Goal: Browse casually: Explore the website without a specific task or goal

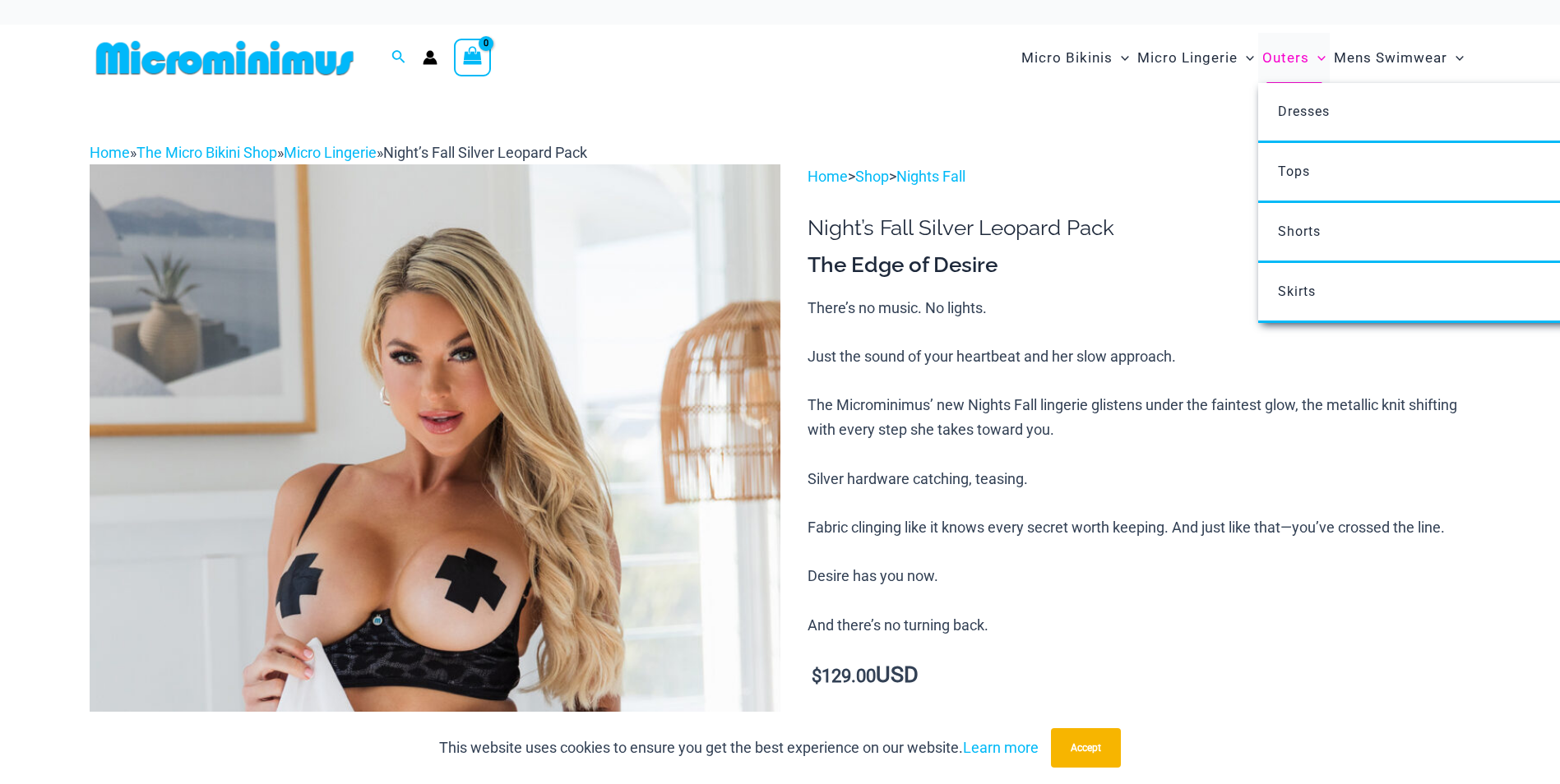
click at [1284, 56] on span "Outers" at bounding box center [1285, 58] width 47 height 42
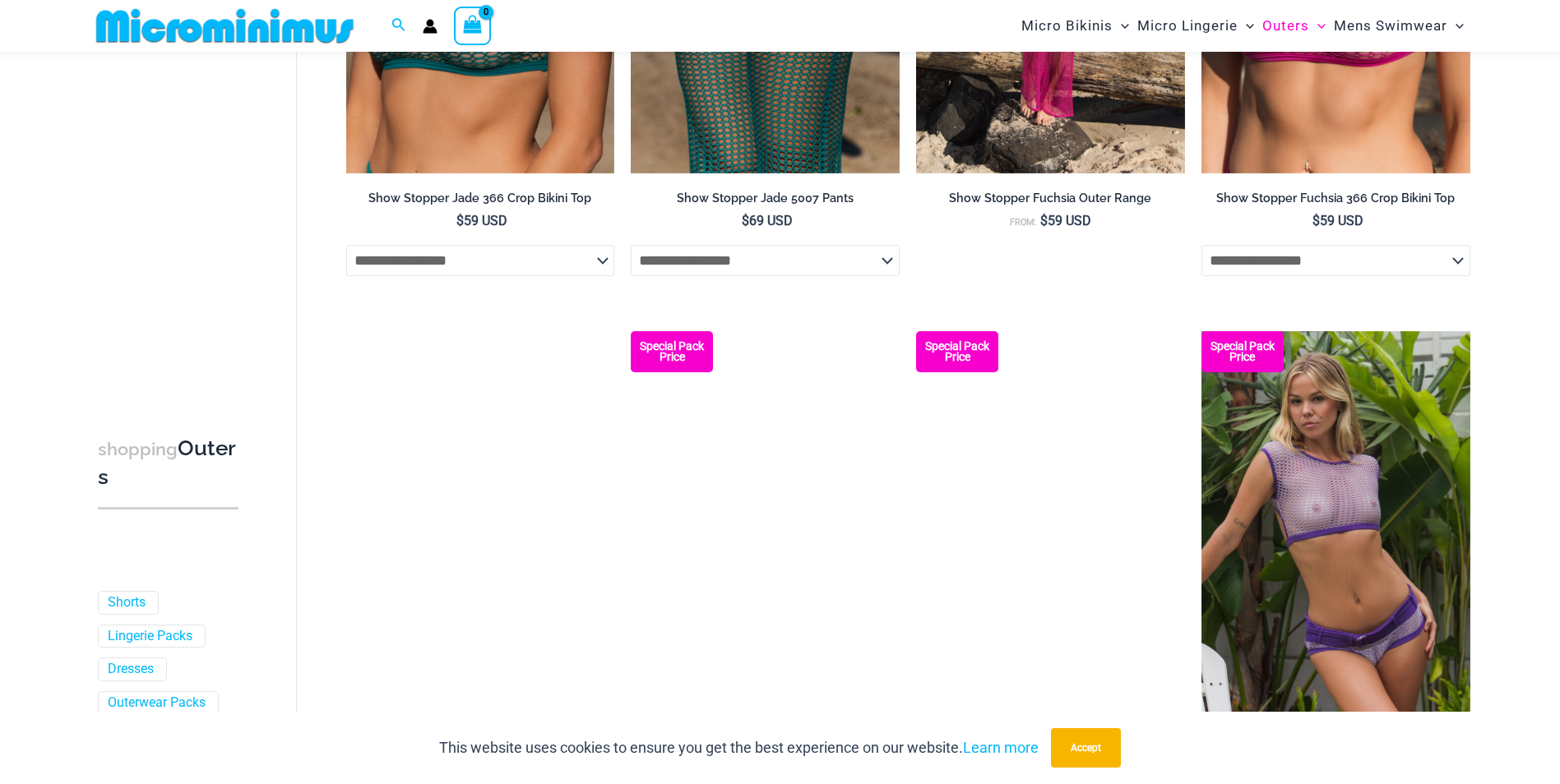
scroll to position [1054, 0]
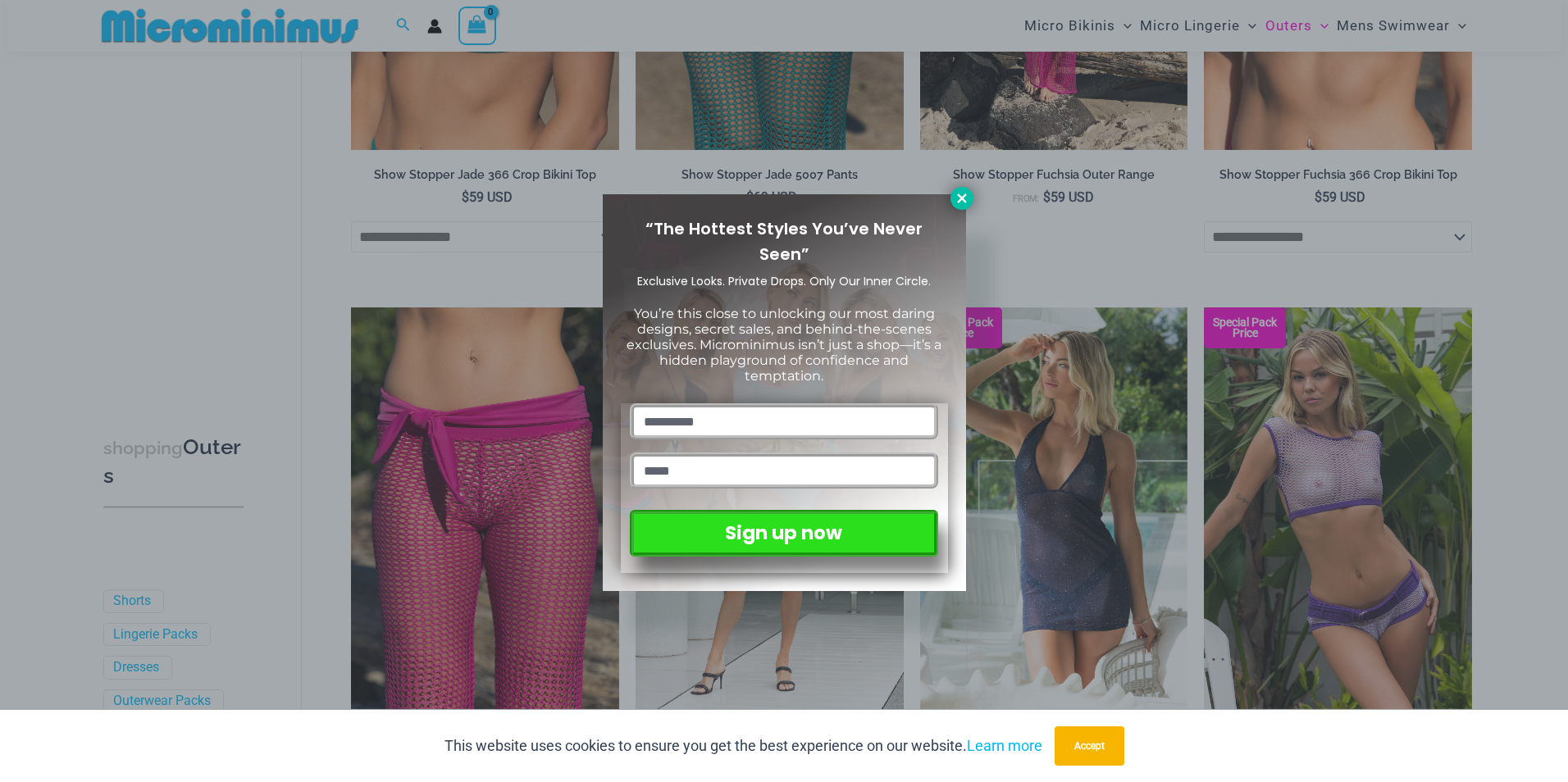
click at [958, 201] on icon at bounding box center [961, 198] width 9 height 9
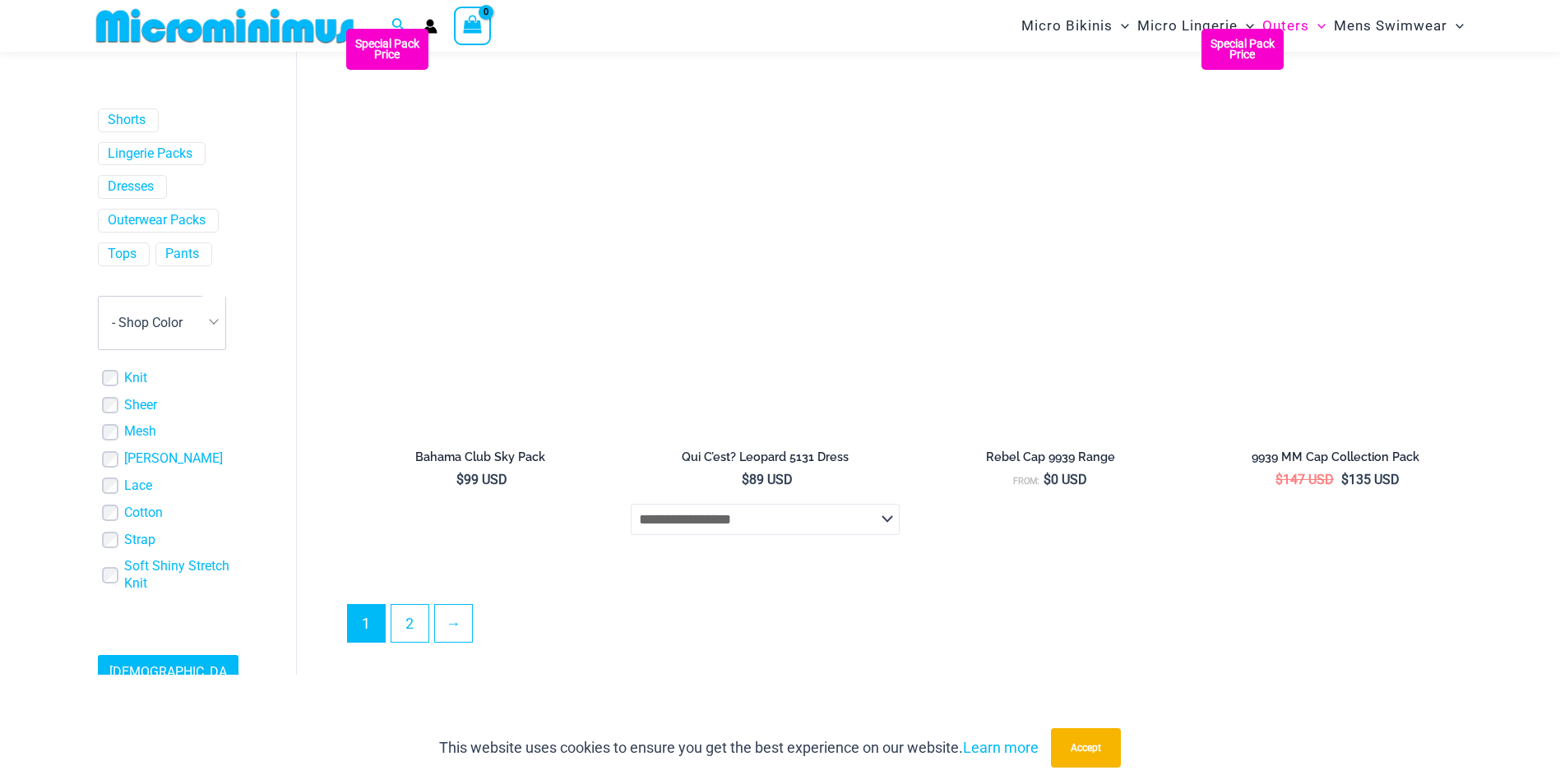
scroll to position [4176, 0]
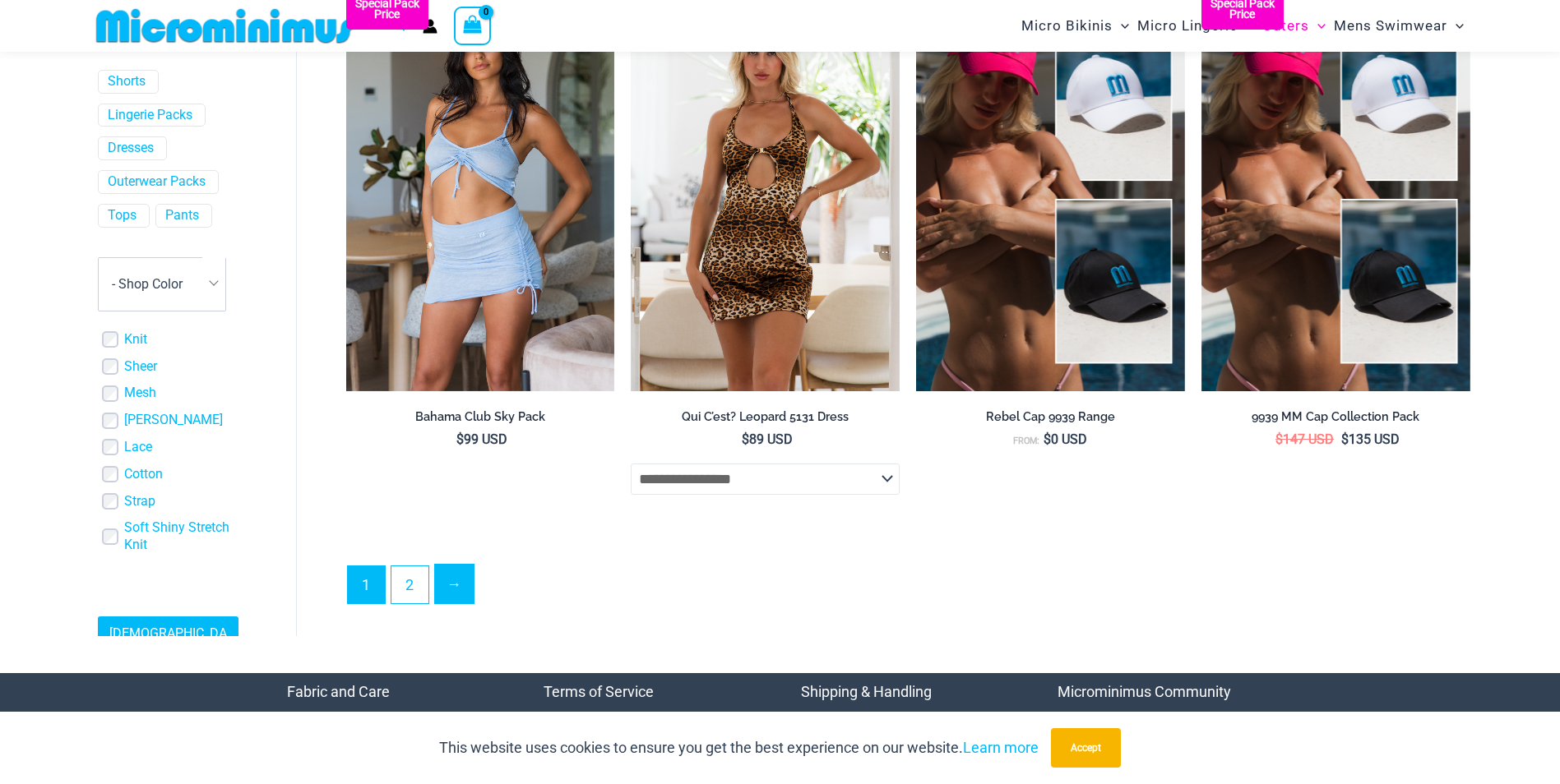
click at [466, 591] on link "→" at bounding box center [454, 583] width 38 height 38
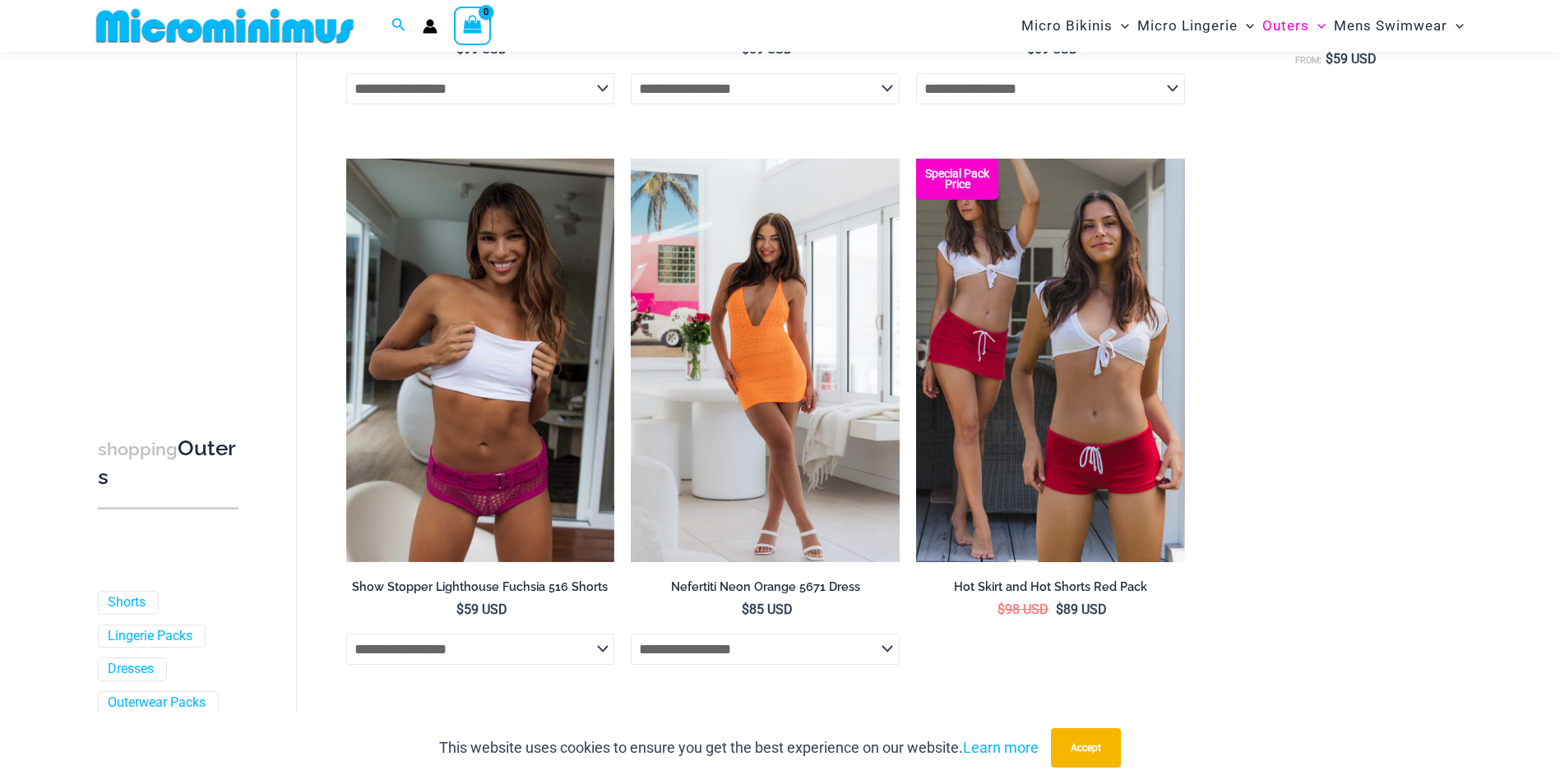
scroll to position [1714, 0]
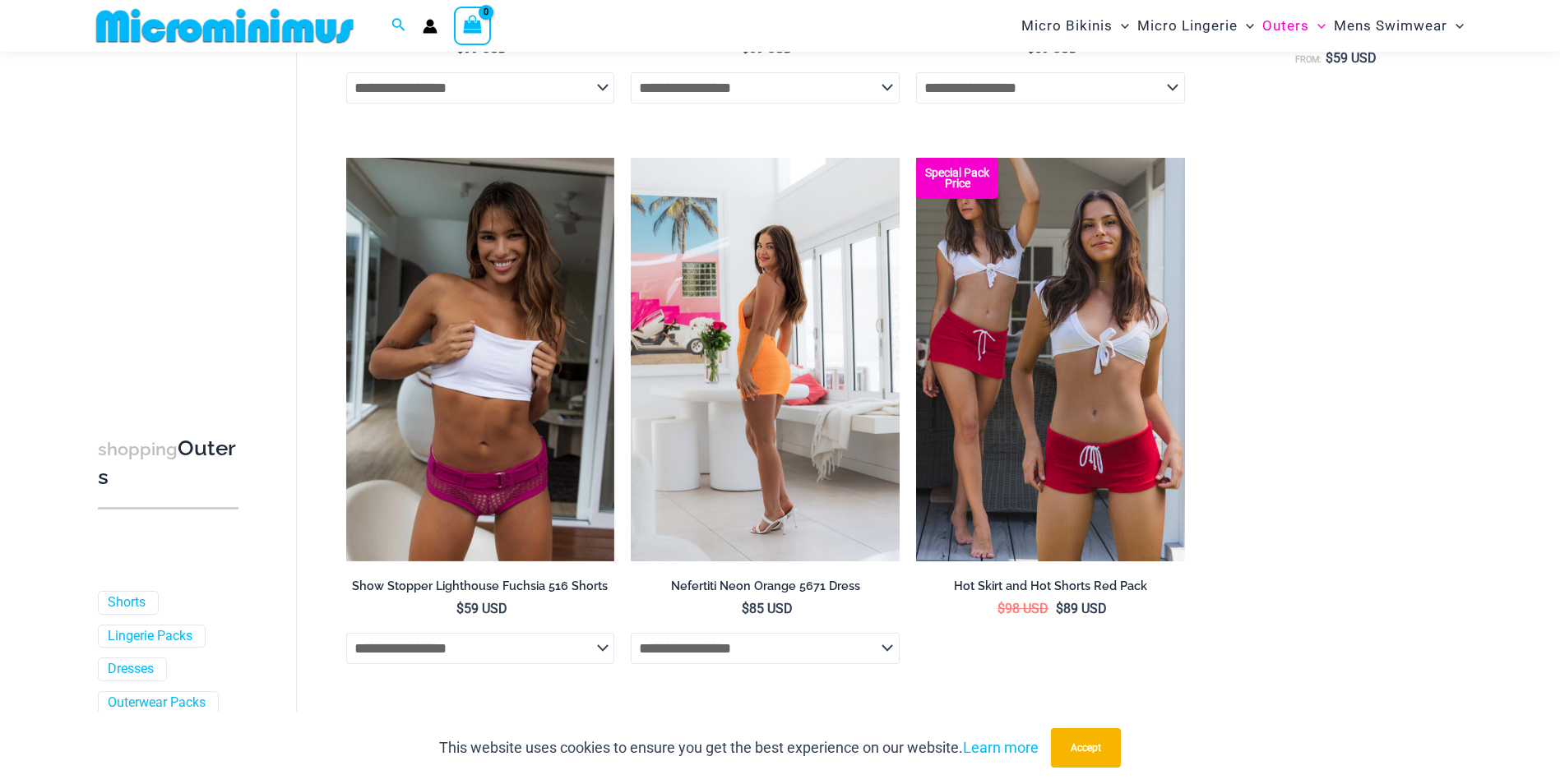
click at [784, 640] on select "**********" at bounding box center [765, 648] width 269 height 31
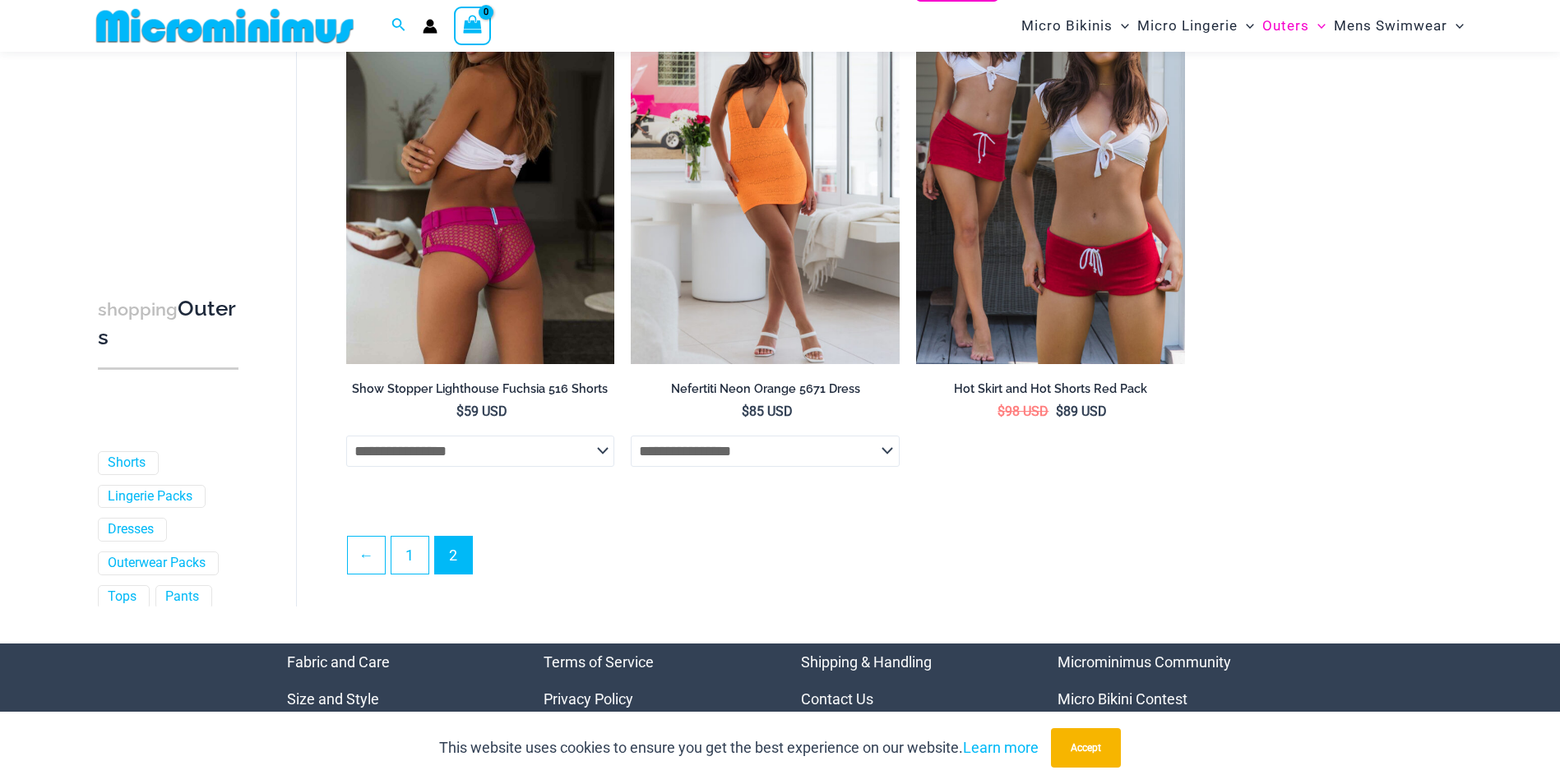
scroll to position [1960, 0]
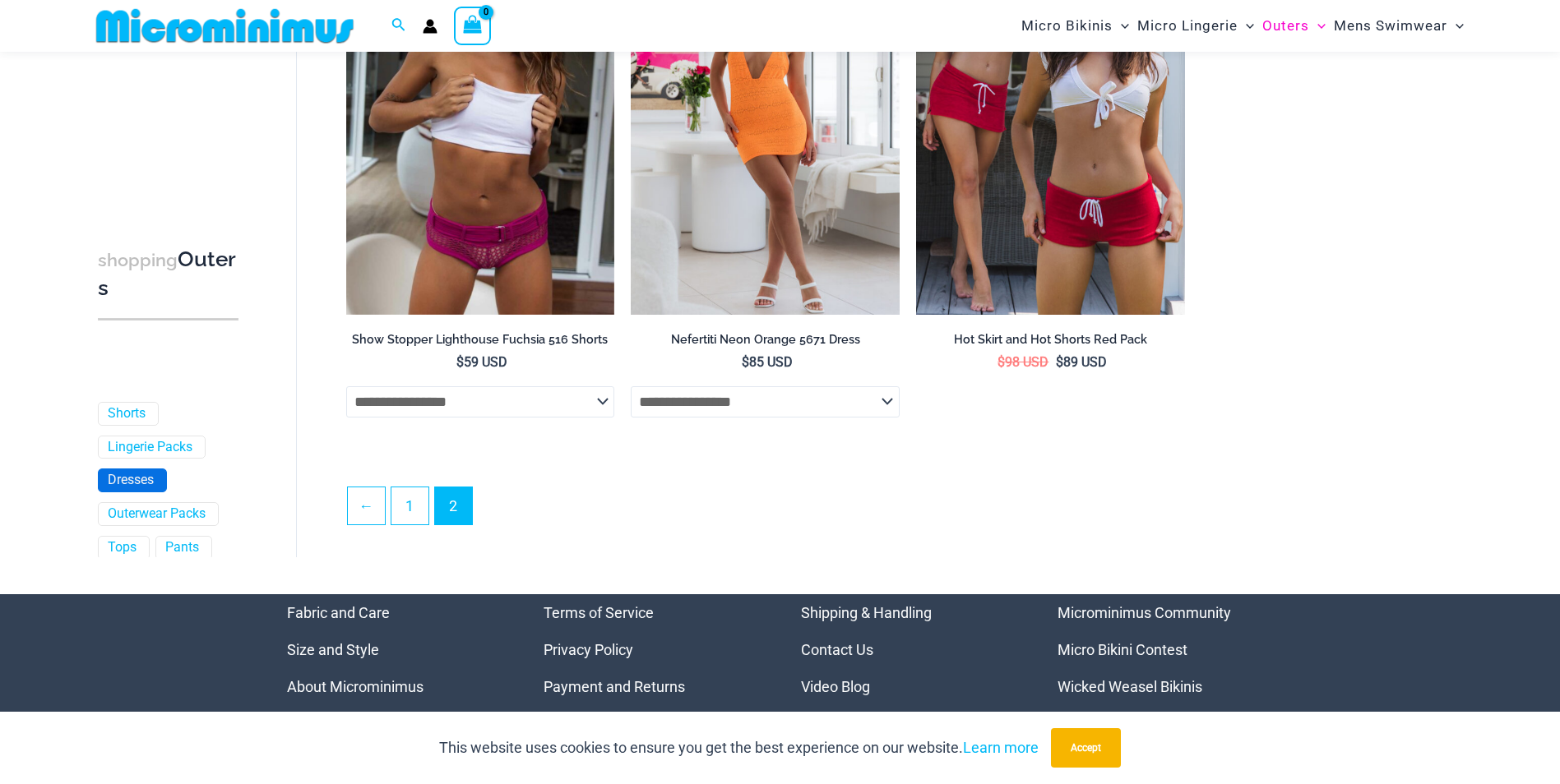
click at [133, 478] on link "Dresses" at bounding box center [131, 480] width 46 height 17
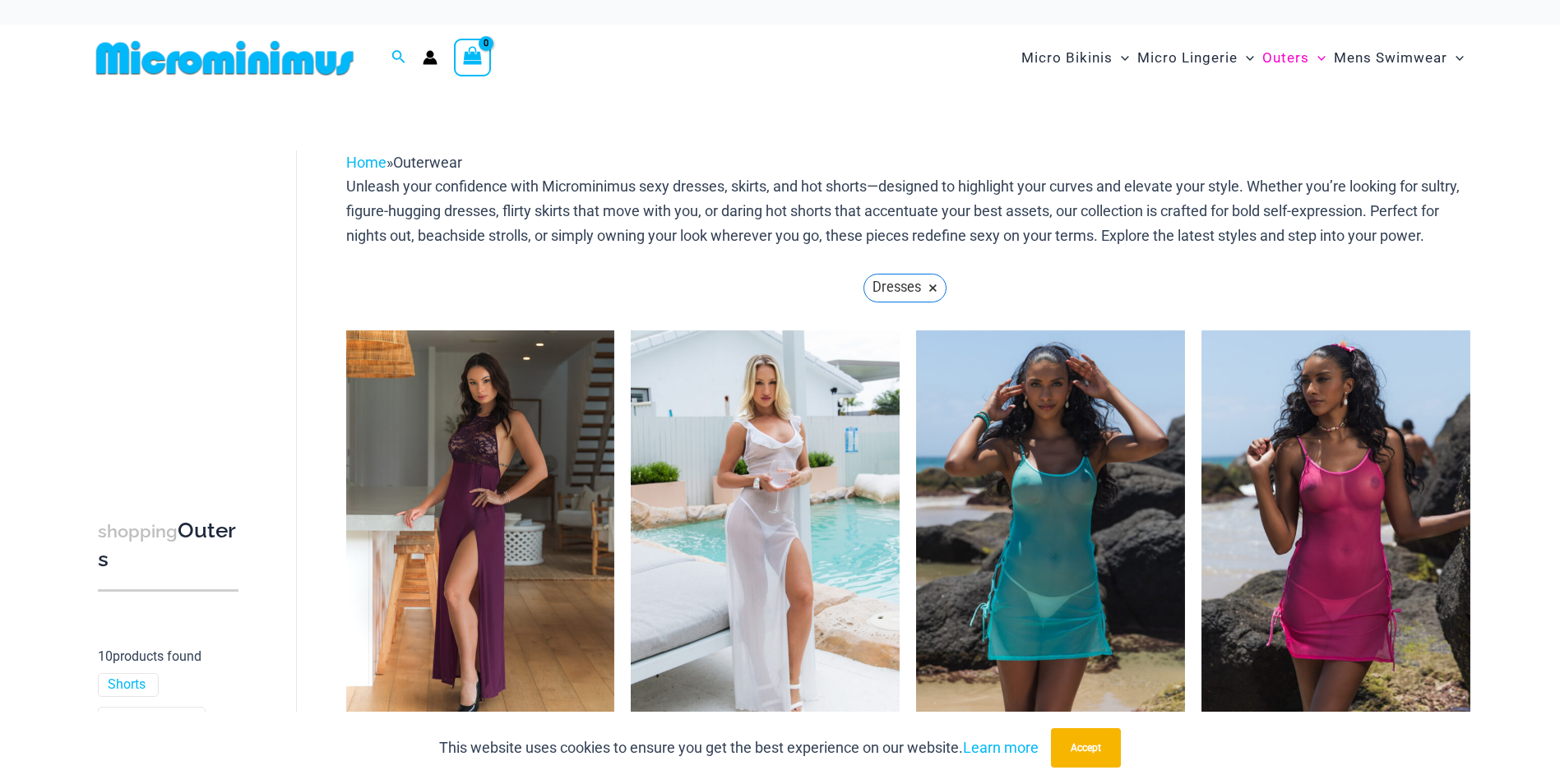
click at [426, 58] on icon "Account icon link" at bounding box center [430, 57] width 15 height 15
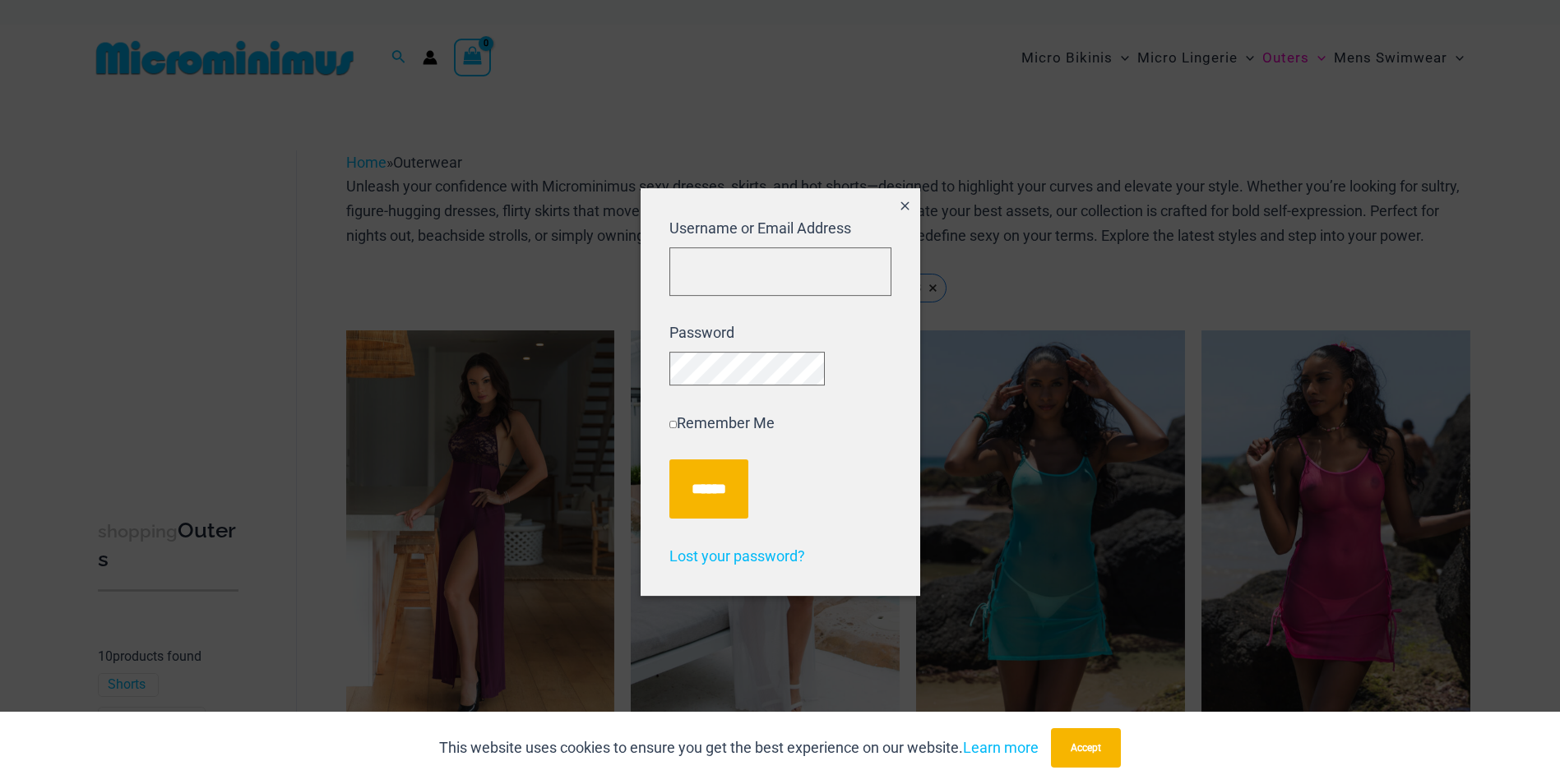
click at [908, 202] on icon "Close popup" at bounding box center [905, 205] width 8 height 8
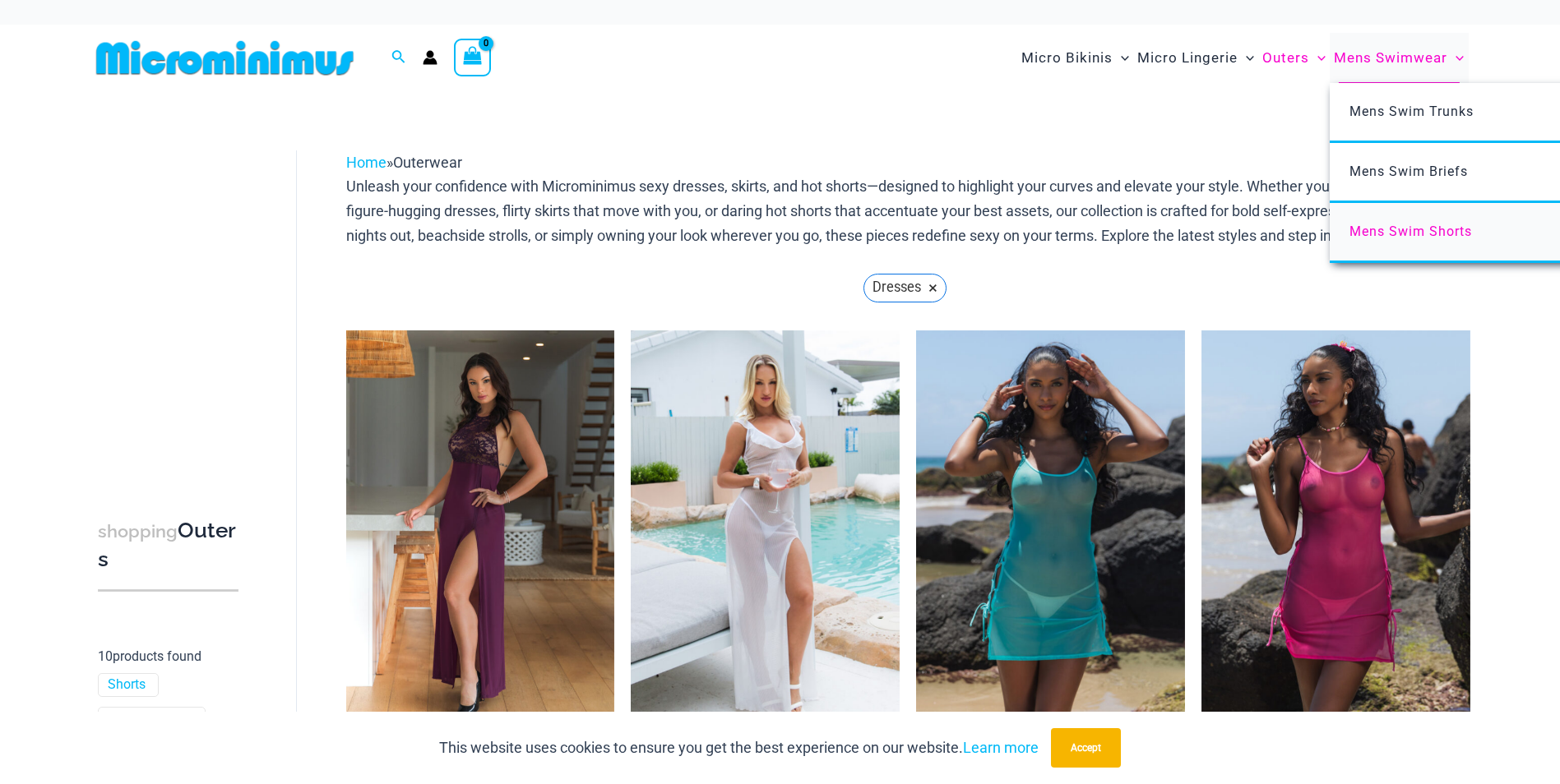
click at [1426, 237] on span "Mens Swim Shorts" at bounding box center [1411, 232] width 123 height 16
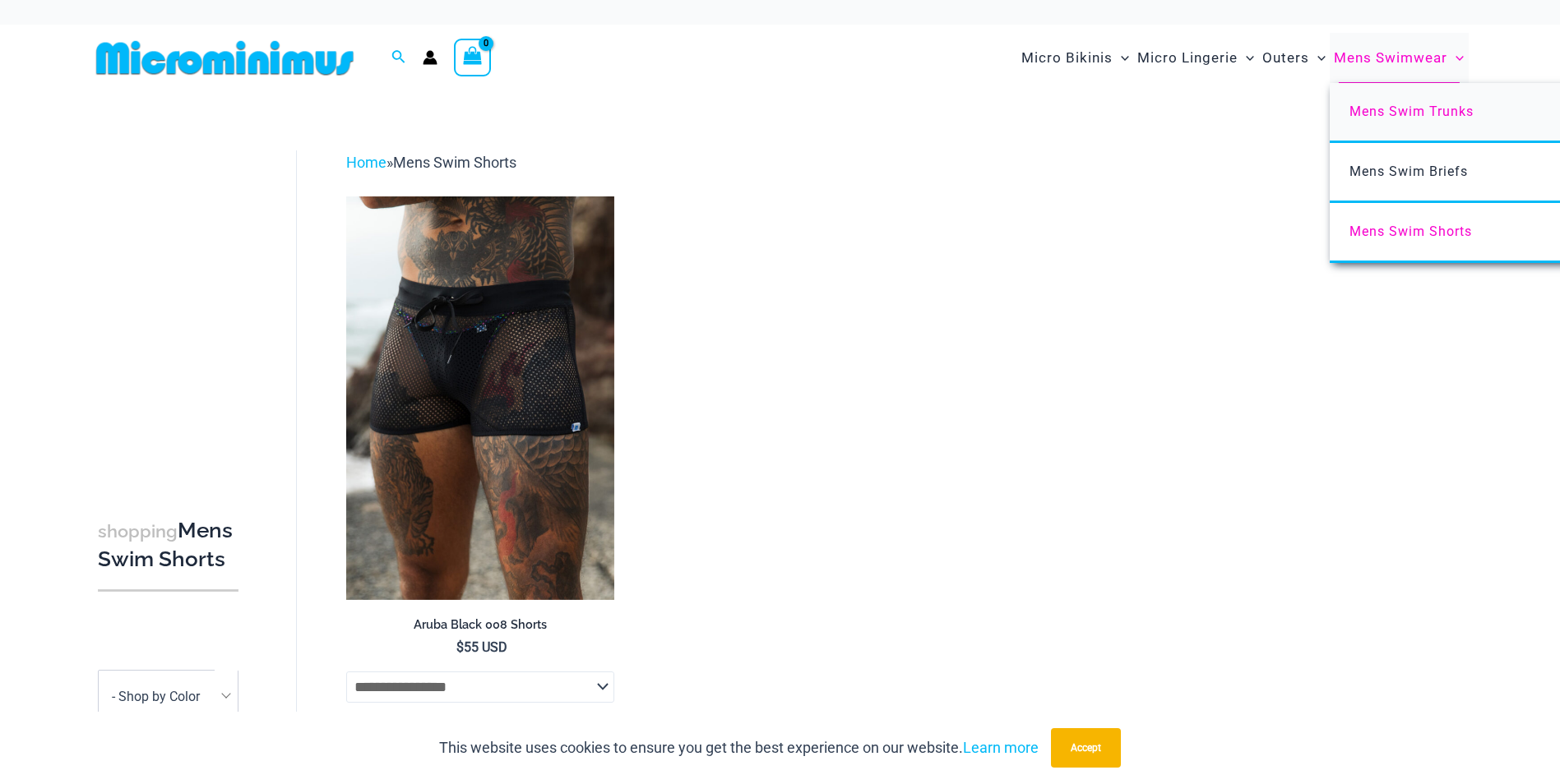
click at [1368, 111] on span "Mens Swim Trunks" at bounding box center [1411, 112] width 125 height 16
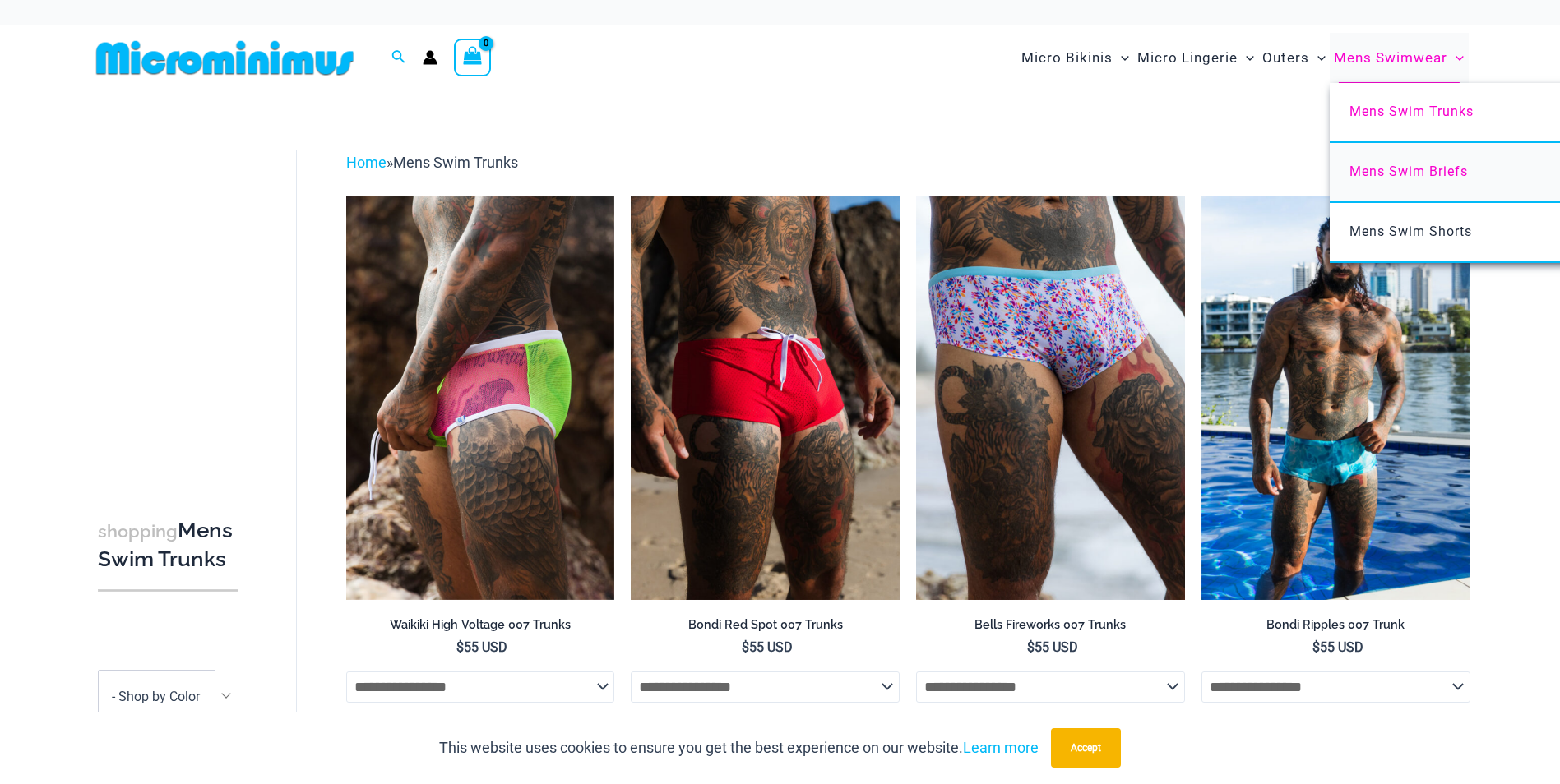
click at [1410, 171] on span "Mens Swim Briefs" at bounding box center [1408, 172] width 118 height 16
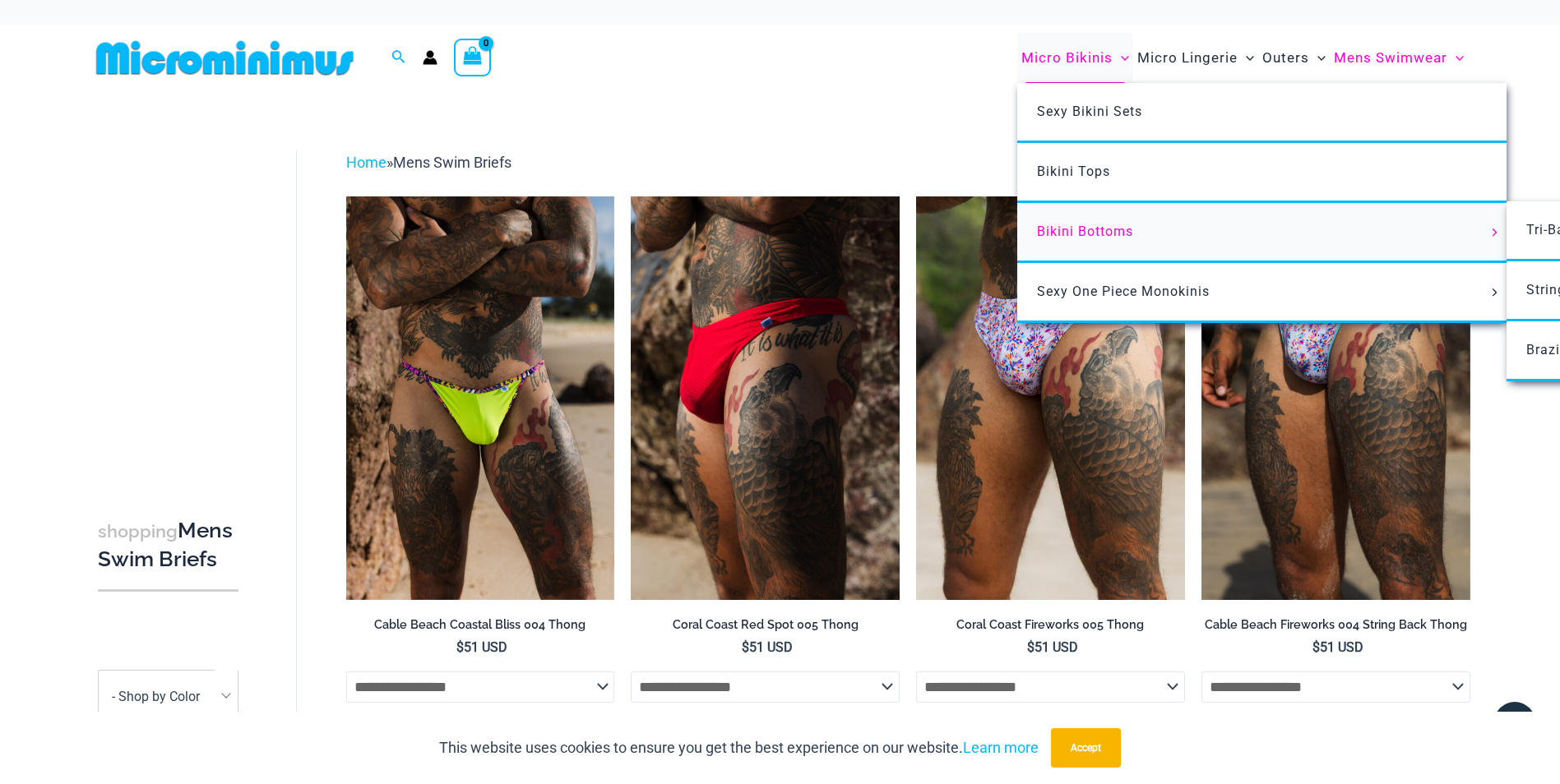
click at [1082, 231] on span "Bikini Bottoms" at bounding box center [1085, 232] width 96 height 16
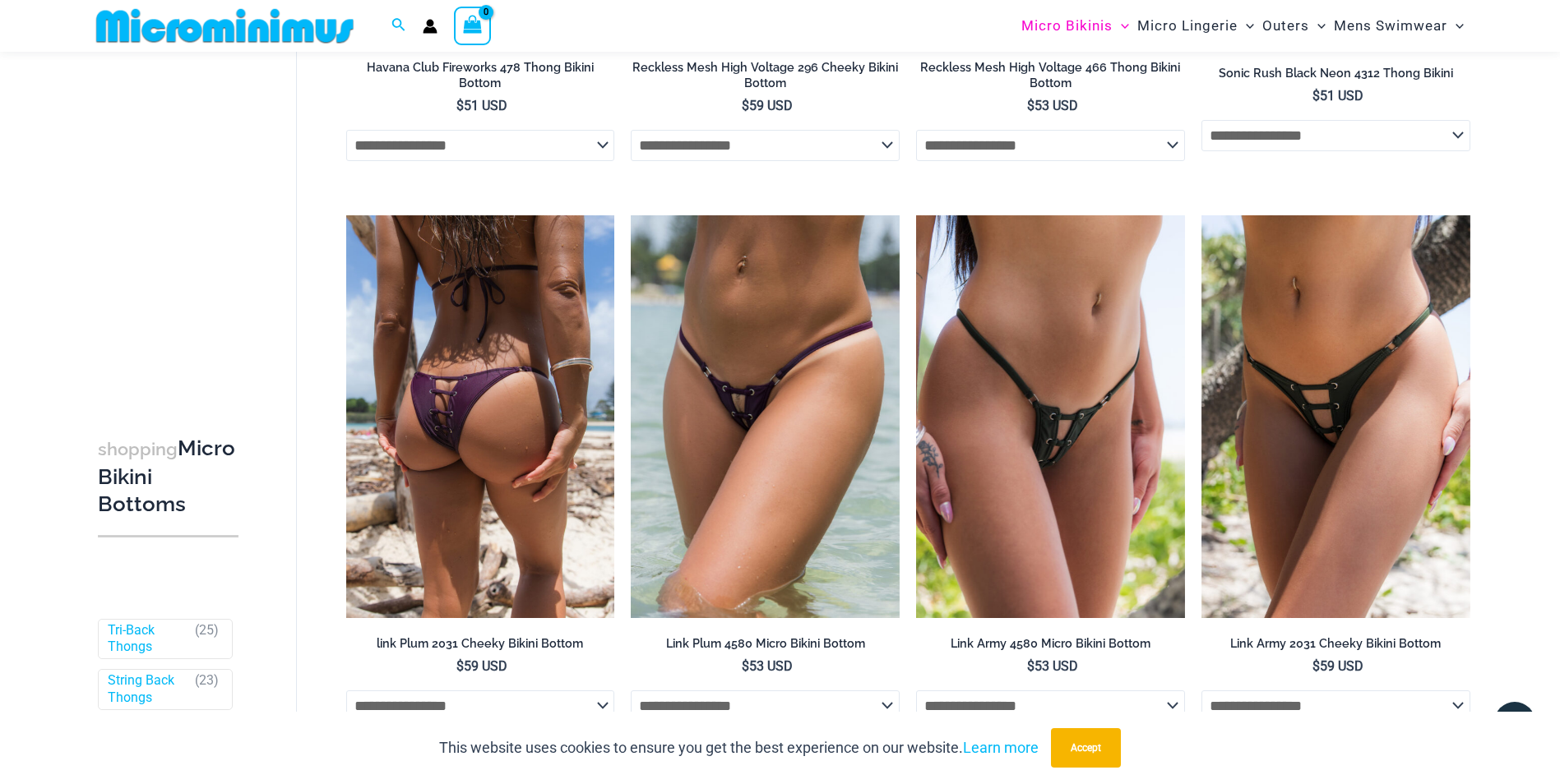
scroll to position [4097, 0]
